Goal: Task Accomplishment & Management: Manage account settings

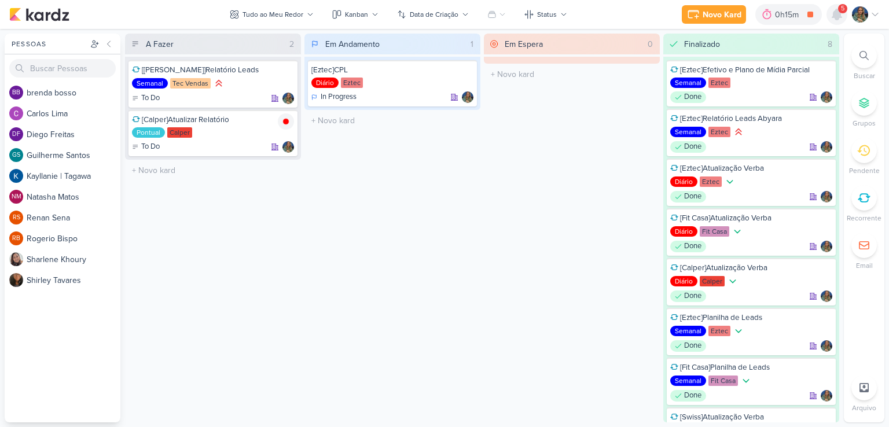
click at [837, 12] on icon at bounding box center [837, 14] width 9 height 10
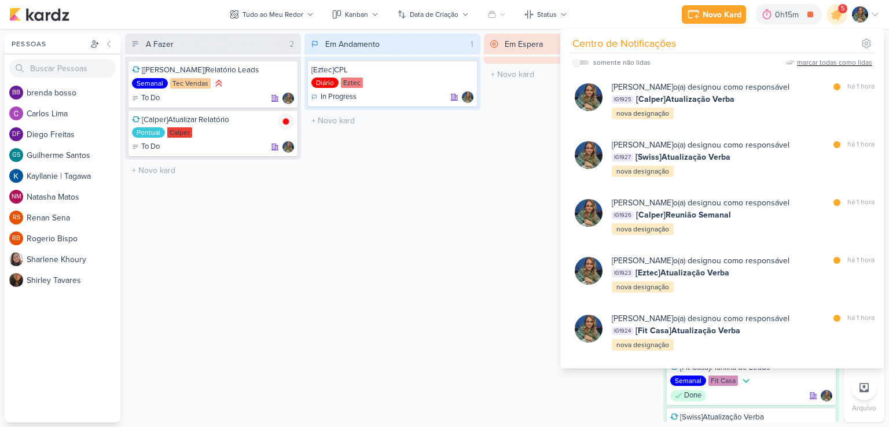
click at [829, 61] on div "marcar todas como lidas" at bounding box center [834, 62] width 75 height 10
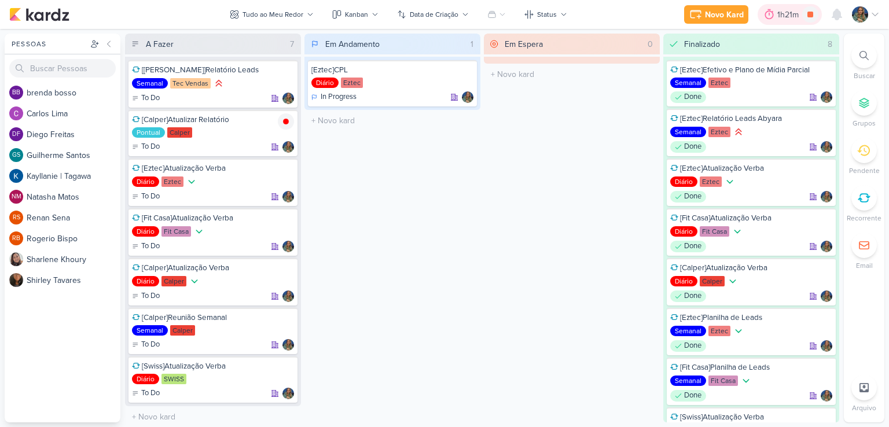
click at [795, 19] on div "1h21m" at bounding box center [790, 15] width 25 height 12
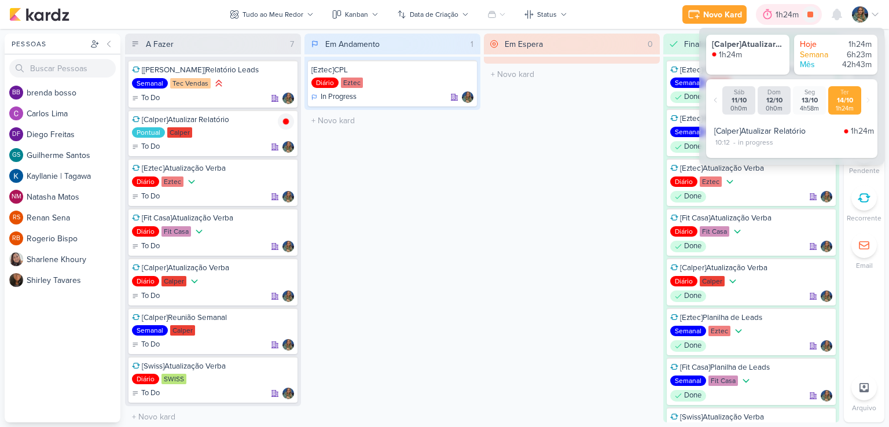
click at [787, 16] on div "1h24m" at bounding box center [789, 15] width 27 height 12
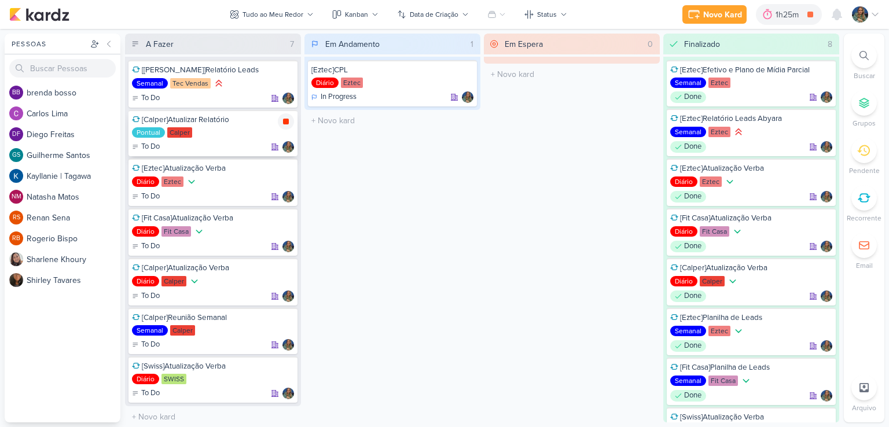
click at [283, 119] on icon at bounding box center [285, 121] width 9 height 9
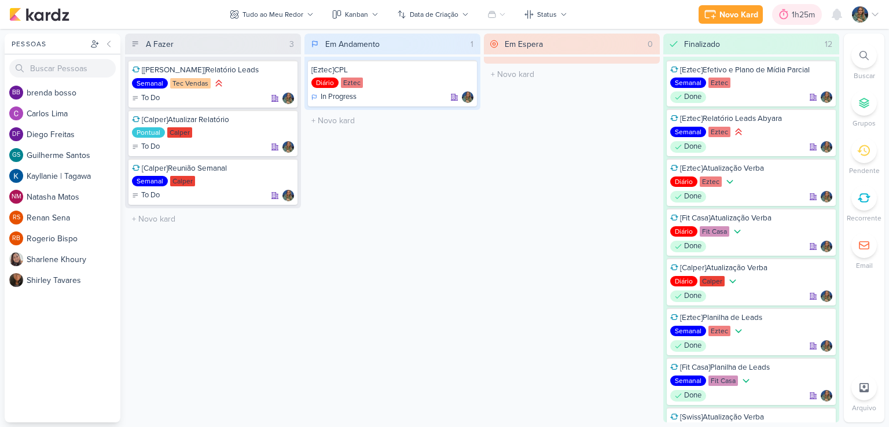
click at [793, 16] on div "1h25m" at bounding box center [805, 15] width 27 height 12
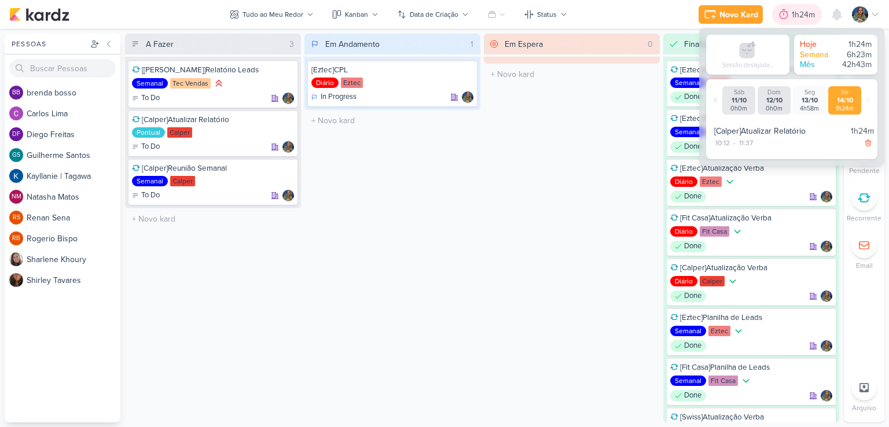
click at [793, 16] on div "1h24m" at bounding box center [805, 15] width 27 height 12
